Goal: Task Accomplishment & Management: Complete application form

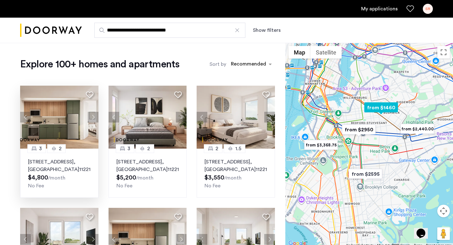
click at [74, 172] on span ", [GEOGRAPHIC_DATA]" at bounding box center [53, 165] width 51 height 13
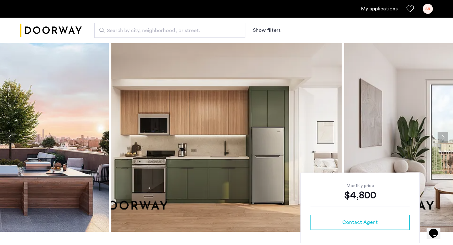
click at [441, 135] on button "Next apartment" at bounding box center [442, 137] width 11 height 11
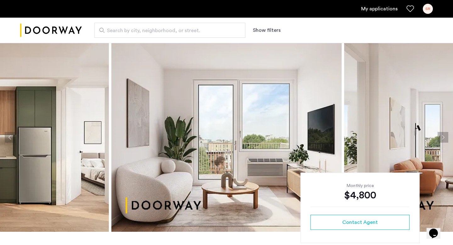
click at [441, 135] on button "Next apartment" at bounding box center [442, 137] width 11 height 11
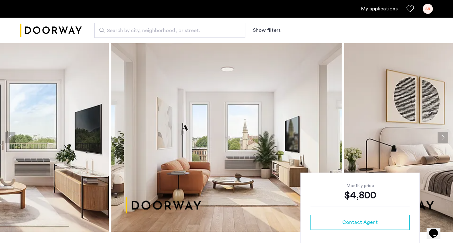
click at [441, 135] on button "Next apartment" at bounding box center [442, 137] width 11 height 11
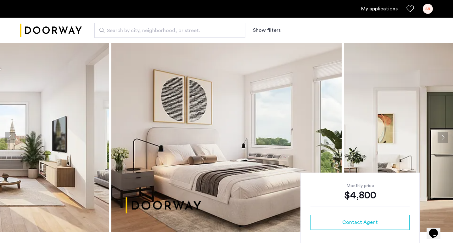
click at [441, 135] on button "Next apartment" at bounding box center [442, 137] width 11 height 11
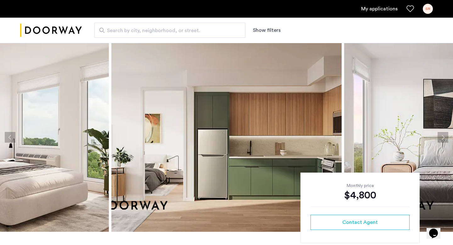
click at [441, 134] on button "Next apartment" at bounding box center [442, 137] width 11 height 11
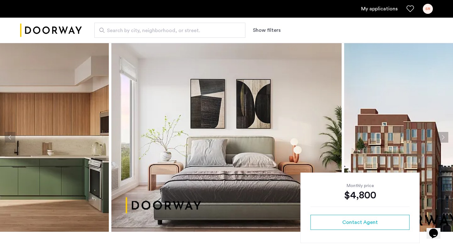
click at [441, 135] on button "Next apartment" at bounding box center [442, 137] width 11 height 11
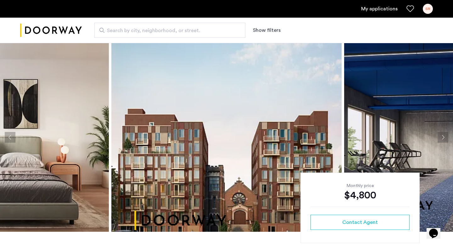
click at [445, 136] on button "Next apartment" at bounding box center [442, 137] width 11 height 11
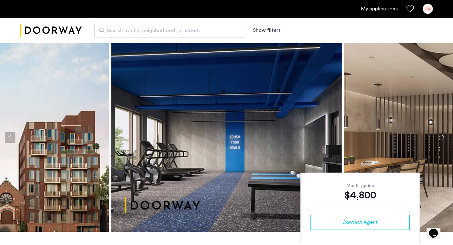
click at [444, 136] on button "Next apartment" at bounding box center [442, 137] width 11 height 11
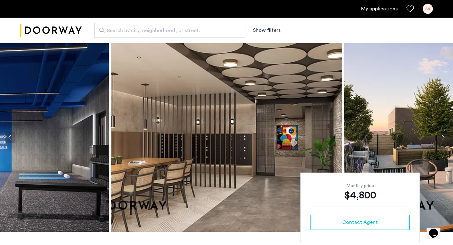
click at [8, 138] on button "Previous apartment" at bounding box center [10, 137] width 11 height 11
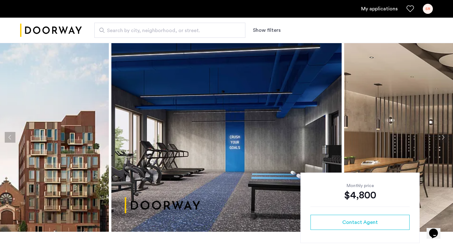
click at [441, 136] on button "Next apartment" at bounding box center [442, 137] width 11 height 11
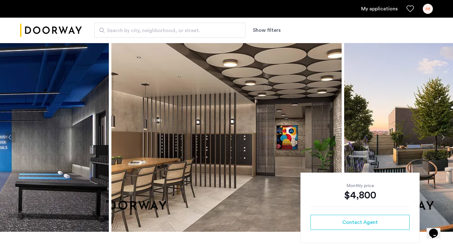
click at [441, 136] on button "Next apartment" at bounding box center [442, 137] width 11 height 11
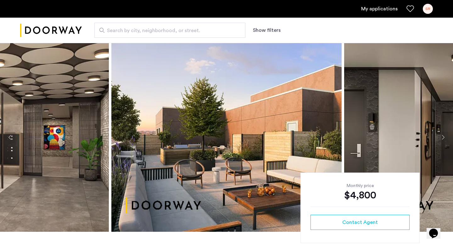
click at [441, 136] on button "Next apartment" at bounding box center [442, 137] width 11 height 11
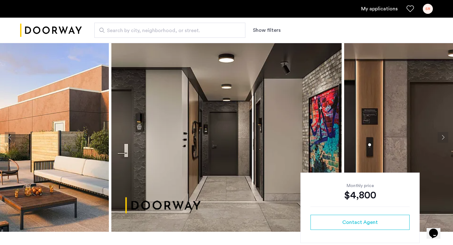
click at [441, 136] on button "Next apartment" at bounding box center [442, 137] width 11 height 11
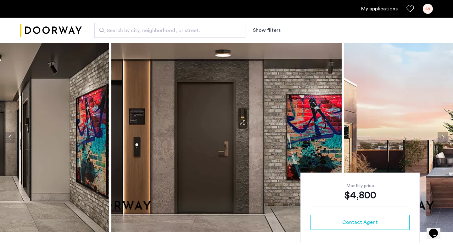
click at [441, 136] on button "Next apartment" at bounding box center [442, 137] width 11 height 11
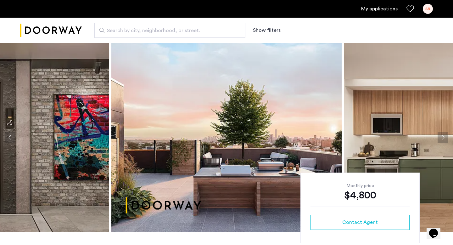
click at [441, 136] on button "Next apartment" at bounding box center [442, 137] width 11 height 11
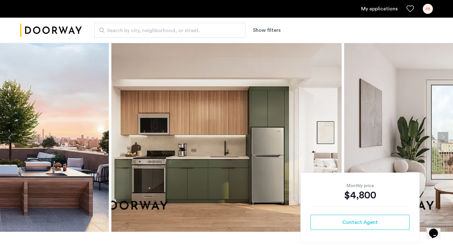
click at [441, 136] on button "Next apartment" at bounding box center [442, 137] width 11 height 11
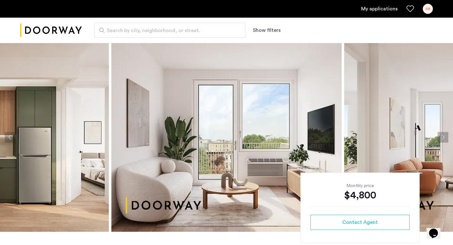
click at [441, 136] on button "Next apartment" at bounding box center [442, 137] width 11 height 11
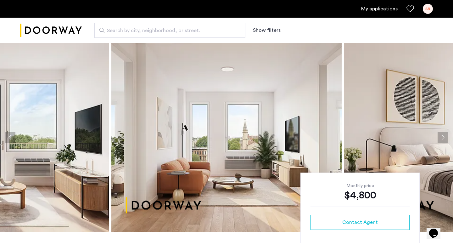
click at [441, 136] on button "Next apartment" at bounding box center [442, 137] width 11 height 11
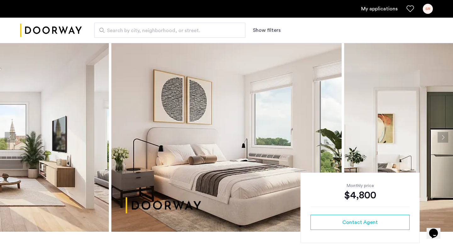
click at [439, 136] on button "Next apartment" at bounding box center [442, 137] width 11 height 11
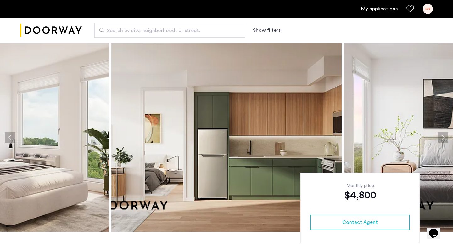
click at [439, 136] on button "Next apartment" at bounding box center [442, 137] width 11 height 11
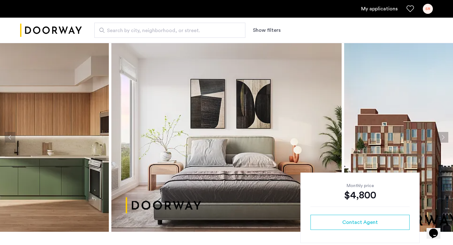
click at [439, 136] on button "Next apartment" at bounding box center [442, 137] width 11 height 11
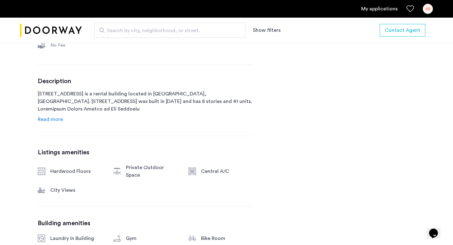
scroll to position [35, 0]
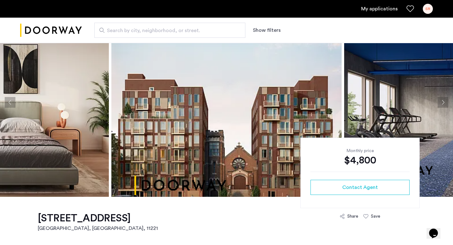
click at [442, 104] on button "Next apartment" at bounding box center [442, 102] width 11 height 11
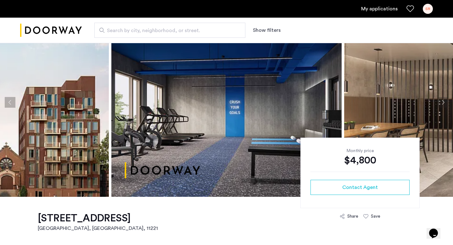
click at [442, 104] on button "Next apartment" at bounding box center [442, 102] width 11 height 11
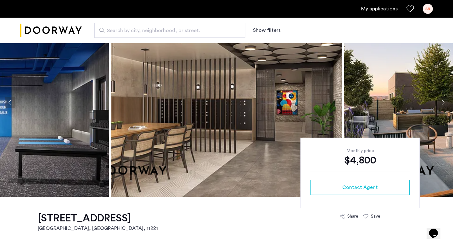
click at [442, 104] on button "Next apartment" at bounding box center [442, 102] width 11 height 11
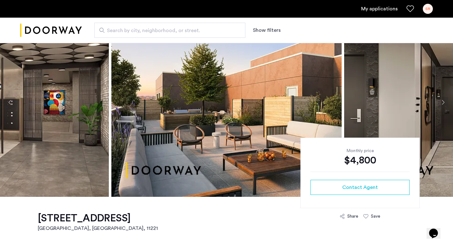
click at [442, 104] on button "Next apartment" at bounding box center [442, 102] width 11 height 11
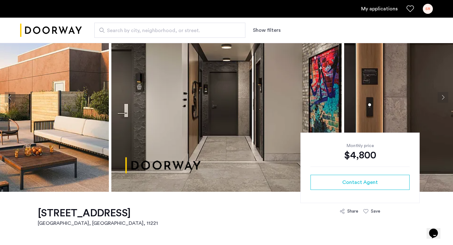
scroll to position [35, 0]
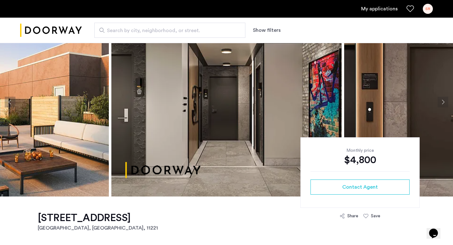
click at [447, 105] on button "Next apartment" at bounding box center [442, 102] width 11 height 11
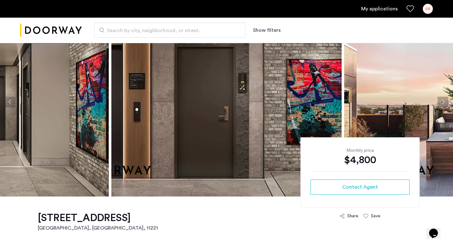
click at [447, 107] on button "Next apartment" at bounding box center [442, 102] width 11 height 11
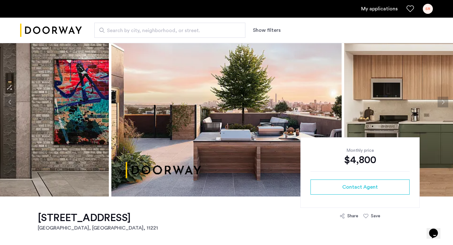
click at [447, 107] on button "Next apartment" at bounding box center [442, 102] width 11 height 11
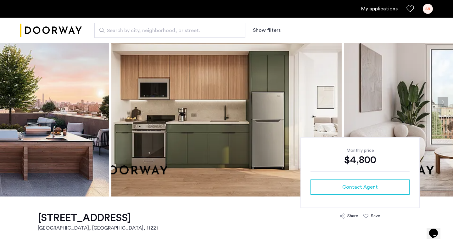
click at [447, 107] on button "Next apartment" at bounding box center [442, 102] width 11 height 11
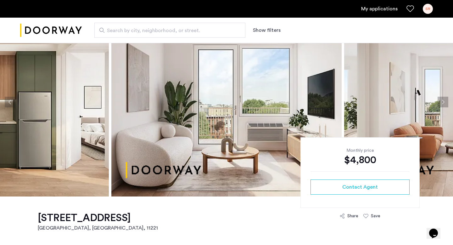
click at [447, 107] on button "Next apartment" at bounding box center [442, 102] width 11 height 11
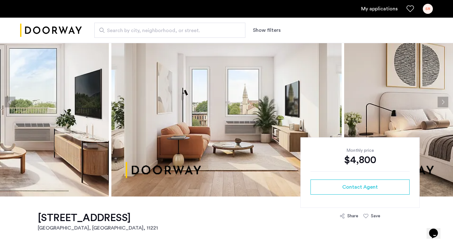
click at [445, 105] on button "Next apartment" at bounding box center [442, 102] width 11 height 11
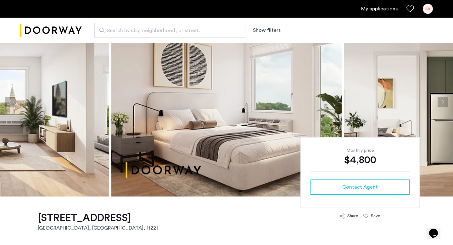
click at [445, 105] on button "Next apartment" at bounding box center [442, 102] width 11 height 11
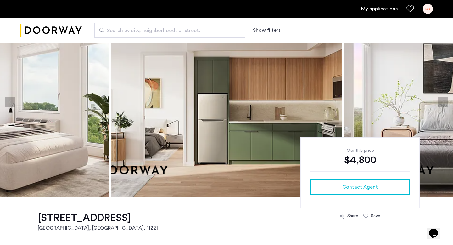
click at [445, 105] on button "Next apartment" at bounding box center [442, 102] width 11 height 11
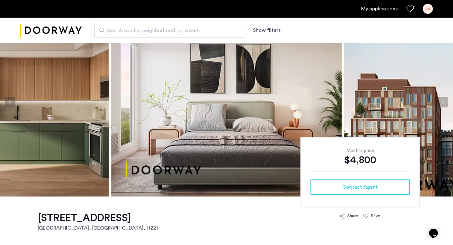
click at [445, 105] on button "Next apartment" at bounding box center [442, 102] width 11 height 11
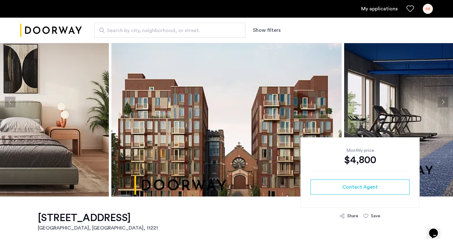
click at [445, 105] on button "Next apartment" at bounding box center [442, 102] width 11 height 11
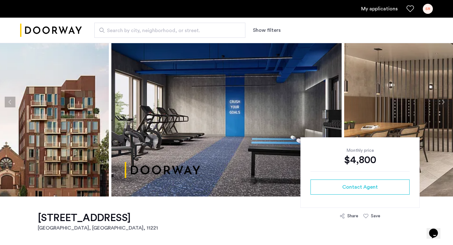
click at [445, 105] on button "Next apartment" at bounding box center [442, 102] width 11 height 11
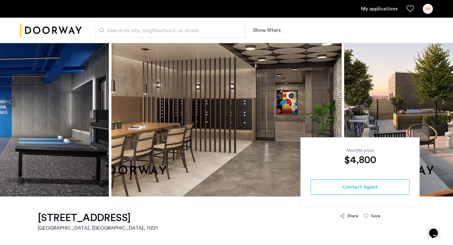
click at [445, 105] on button "Next apartment" at bounding box center [442, 102] width 11 height 11
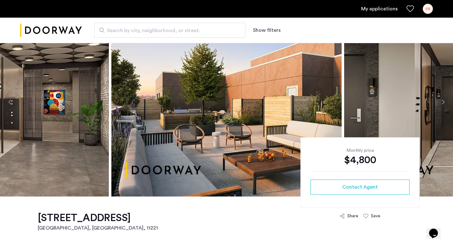
click at [445, 105] on button "Next apartment" at bounding box center [442, 102] width 11 height 11
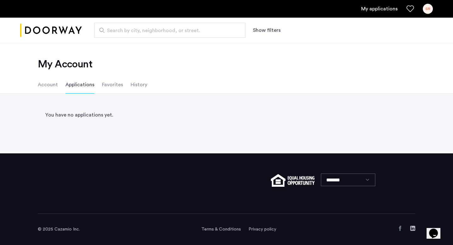
click at [45, 86] on li "Account" at bounding box center [48, 85] width 20 height 18
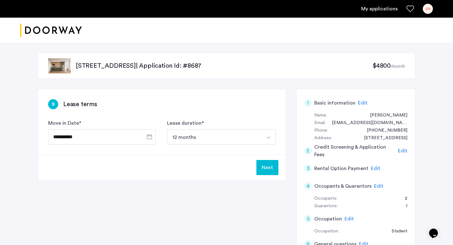
click at [267, 170] on button "Next" at bounding box center [267, 167] width 22 height 15
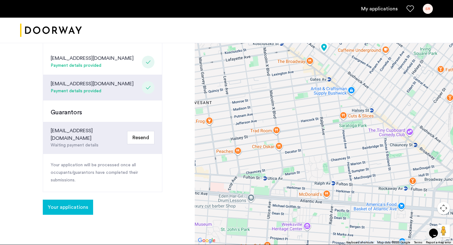
scroll to position [181, 0]
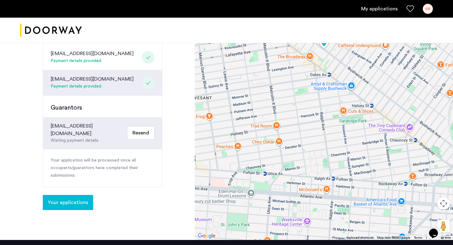
click at [142, 126] on button "Resend" at bounding box center [140, 132] width 27 height 13
click at [69, 195] on button "Your applications" at bounding box center [68, 202] width 50 height 15
